Goal: Navigation & Orientation: Find specific page/section

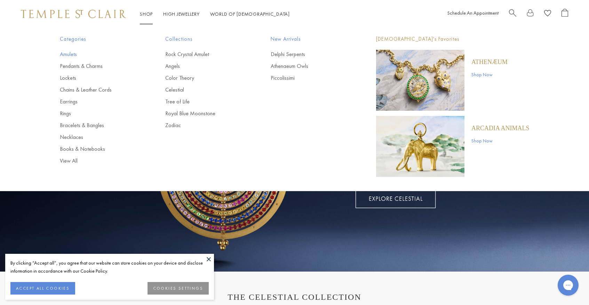
click at [70, 53] on link "Amulets" at bounding box center [99, 54] width 78 height 8
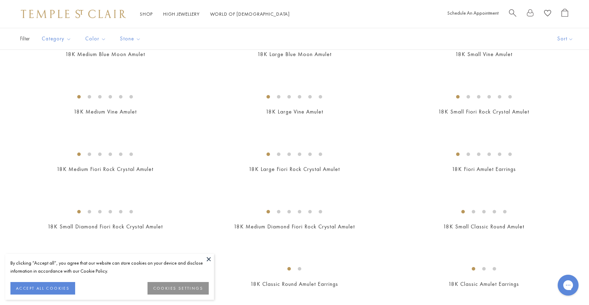
scroll to position [232, 0]
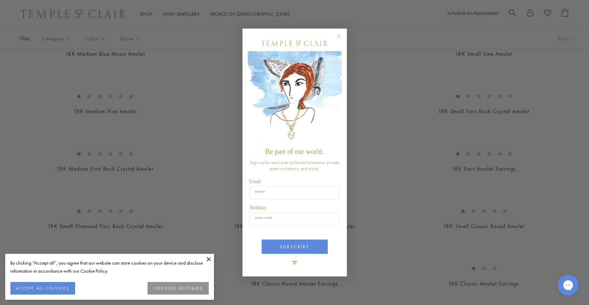
click at [339, 38] on circle "Close dialog" at bounding box center [338, 36] width 8 height 8
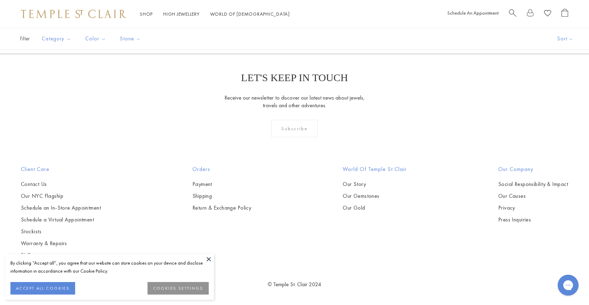
scroll to position [1501, 0]
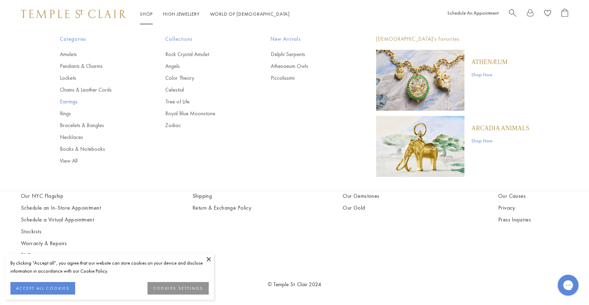
click at [74, 102] on link "Earrings" at bounding box center [99, 102] width 78 height 8
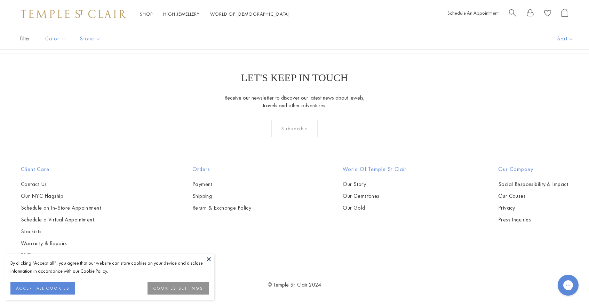
scroll to position [3058, 0]
